Goal: Information Seeking & Learning: Learn about a topic

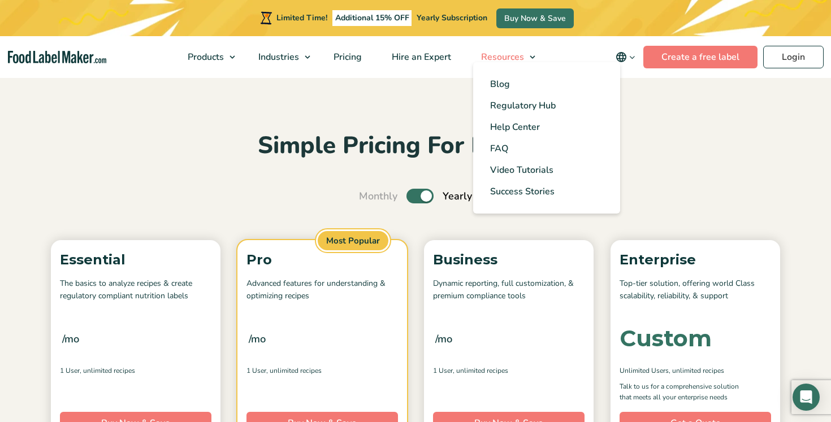
drag, startPoint x: 522, startPoint y: 61, endPoint x: 520, endPoint y: 67, distance: 5.9
click at [522, 61] on span "Resources" at bounding box center [500, 57] width 47 height 12
click at [509, 99] on span "Regulatory Hub" at bounding box center [523, 105] width 66 height 12
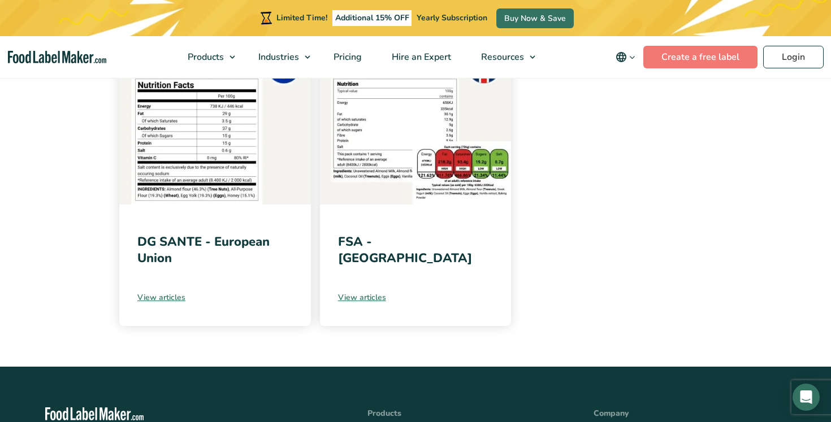
scroll to position [563, 0]
